Goal: Browse casually

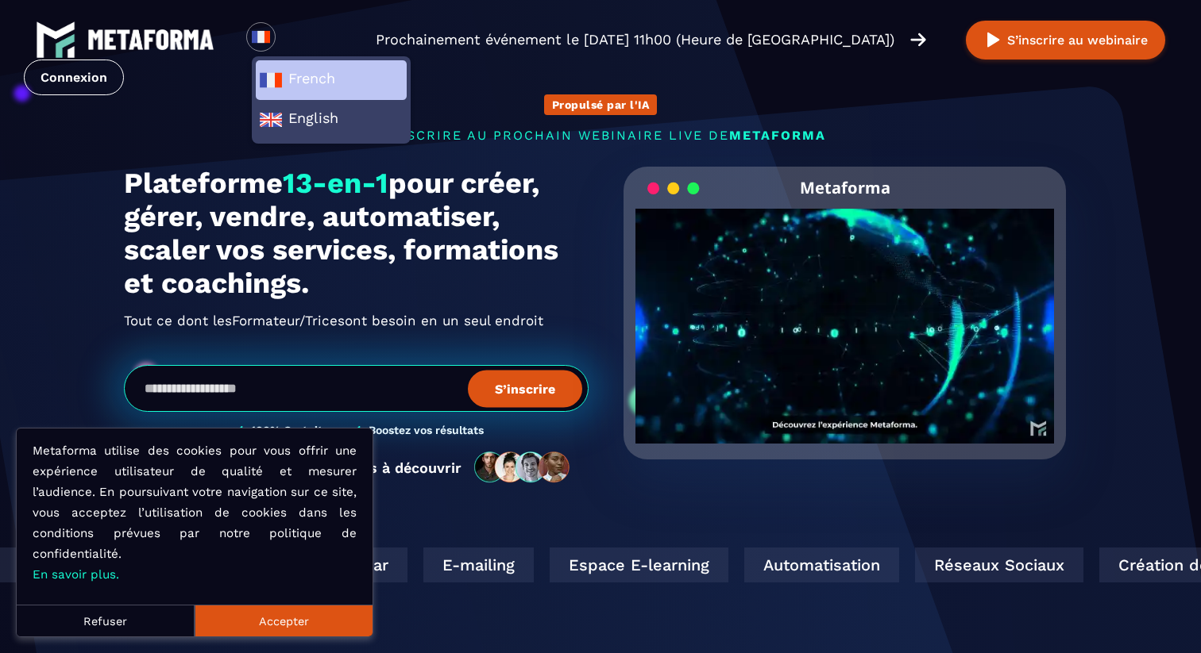
click at [365, 87] on span "French" at bounding box center [331, 80] width 145 height 24
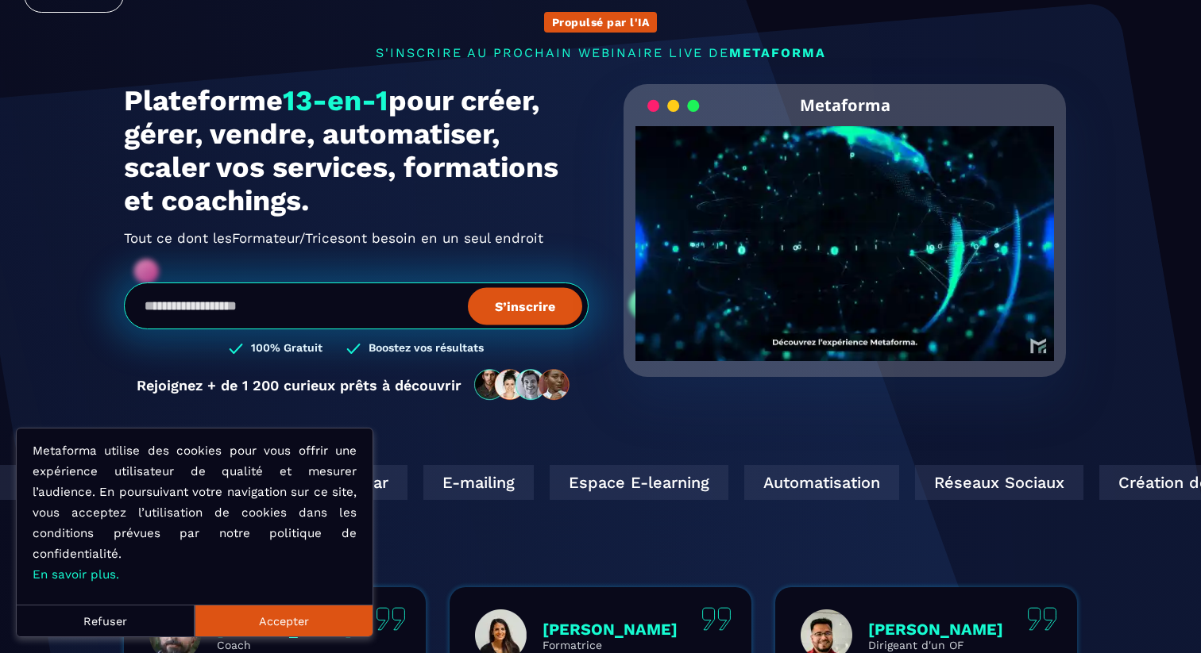
scroll to position [85, 0]
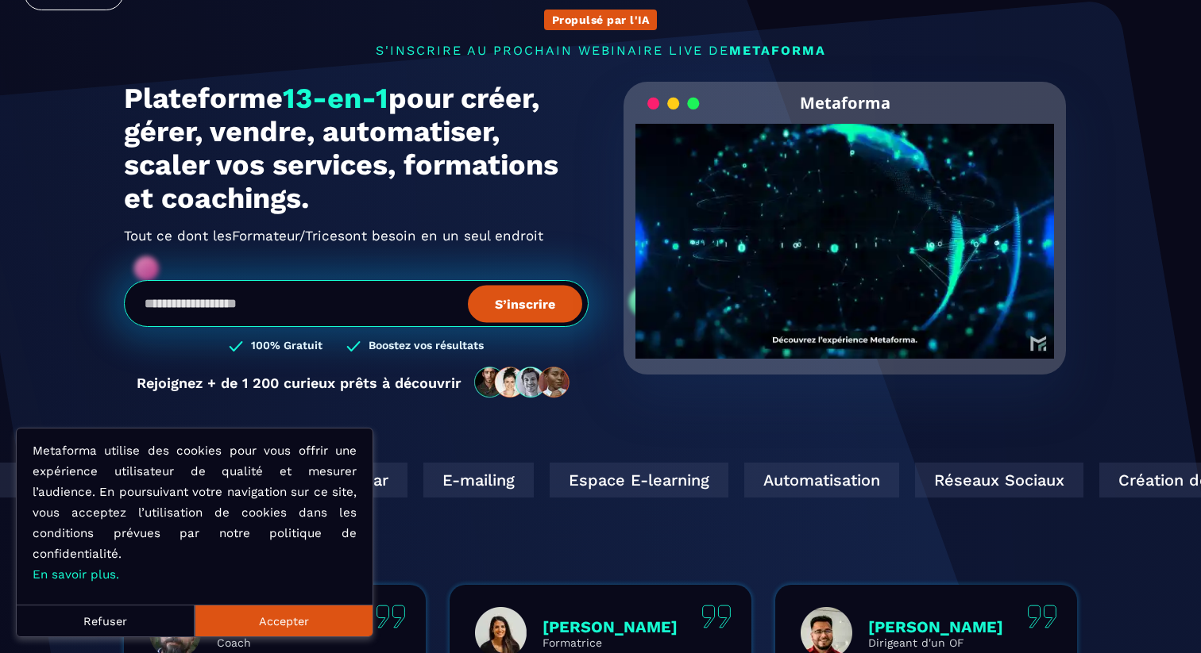
click at [155, 625] on button "Refuser" at bounding box center [106, 621] width 178 height 32
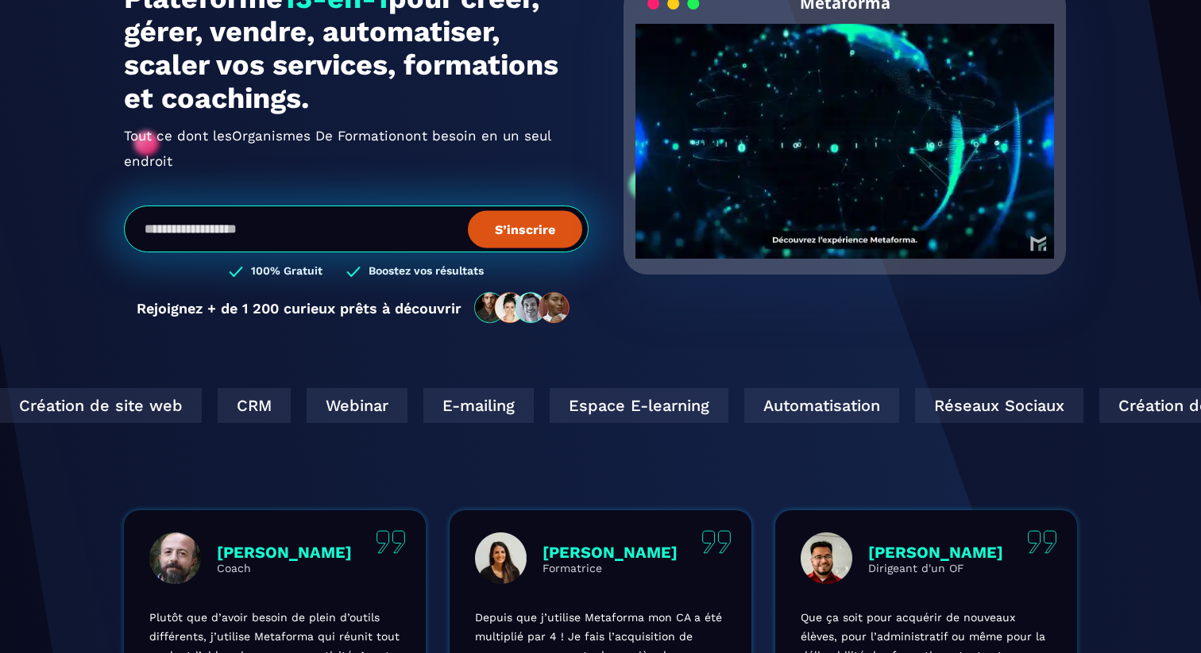
scroll to position [188, 0]
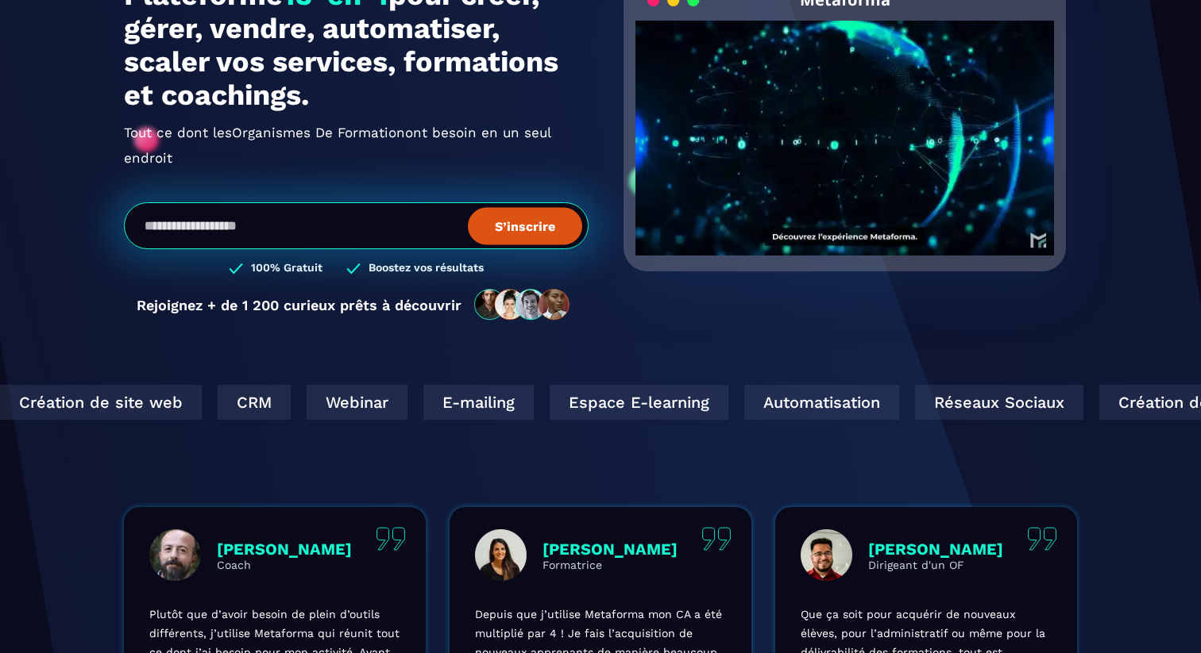
click at [840, 145] on video "Your browser does not support the video tag." at bounding box center [844, 125] width 418 height 209
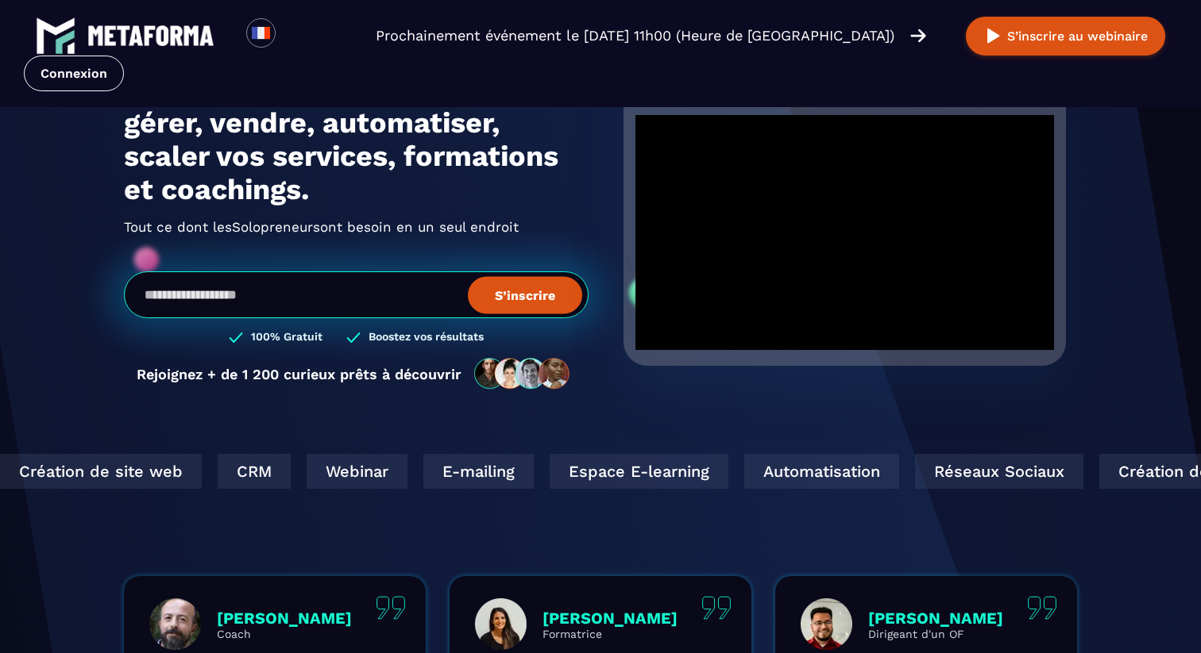
scroll to position [83, 0]
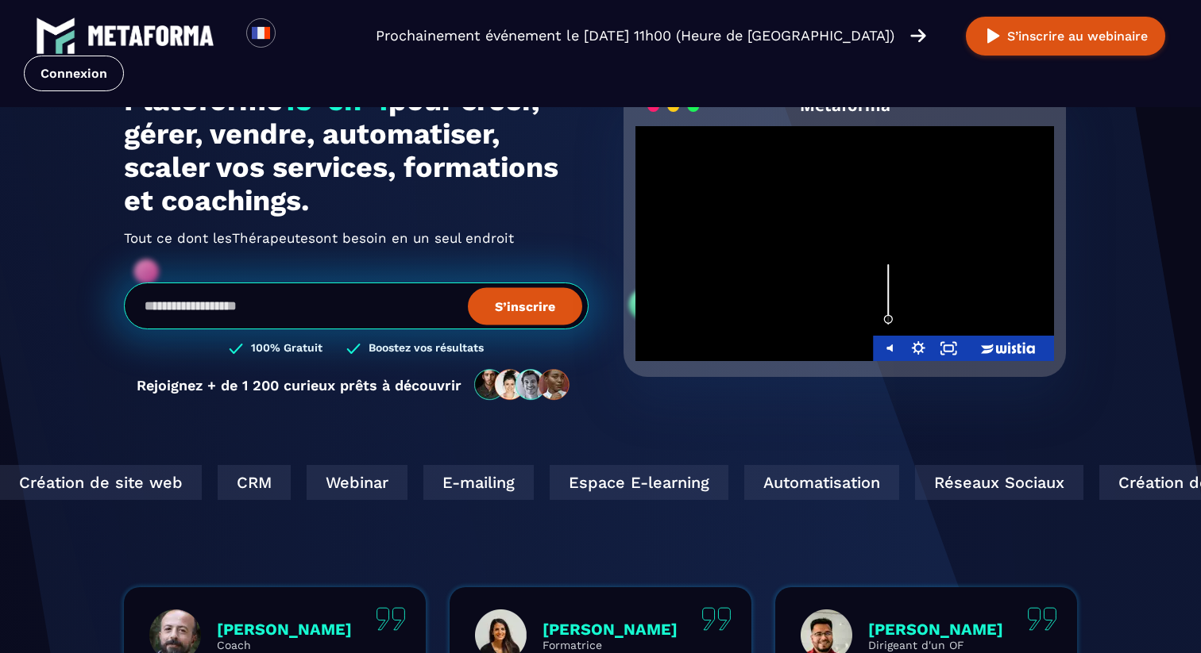
click at [889, 320] on div "Volume" at bounding box center [888, 294] width 30 height 83
click at [888, 279] on div "Volume" at bounding box center [888, 294] width 30 height 83
click at [888, 269] on div "Volume" at bounding box center [888, 294] width 30 height 83
click at [1072, 245] on div "Metaforma Click for sound @keyframes VOLUME_SMALL_WAVE_FLASH { 0% { opacity: 0;…" at bounding box center [844, 250] width 464 height 333
click at [835, 208] on div at bounding box center [844, 243] width 418 height 235
